Goal: Task Accomplishment & Management: Manage account settings

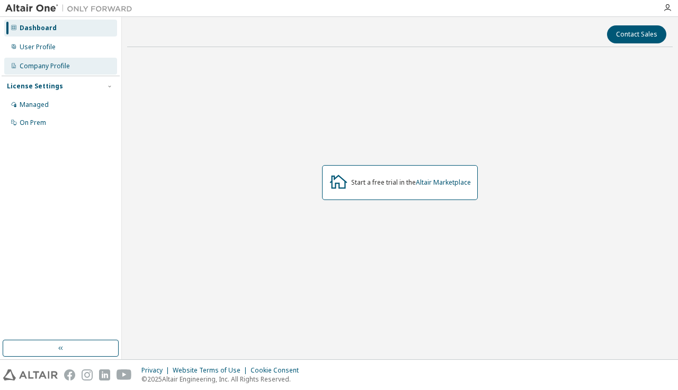
click at [60, 66] on div "Company Profile" at bounding box center [45, 66] width 50 height 8
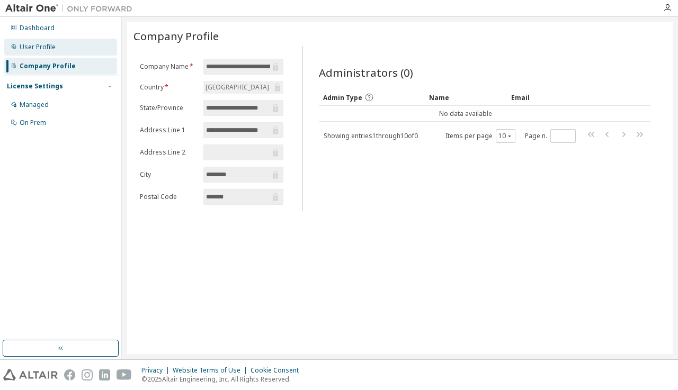
click at [58, 47] on div "User Profile" at bounding box center [60, 47] width 113 height 17
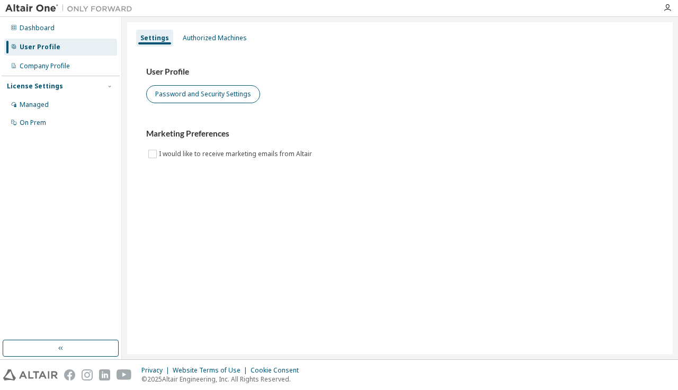
click at [168, 95] on button "Password and Security Settings" at bounding box center [203, 94] width 114 height 18
